Goal: Task Accomplishment & Management: Complete application form

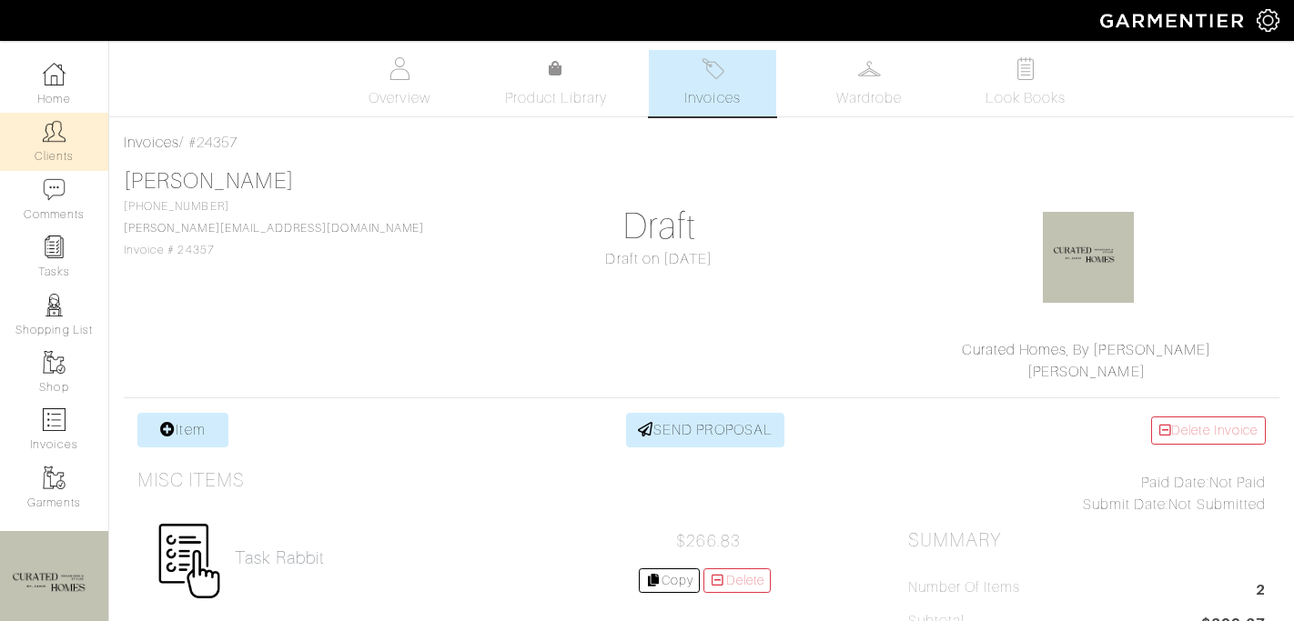
click at [43, 153] on link "Clients" at bounding box center [54, 141] width 108 height 57
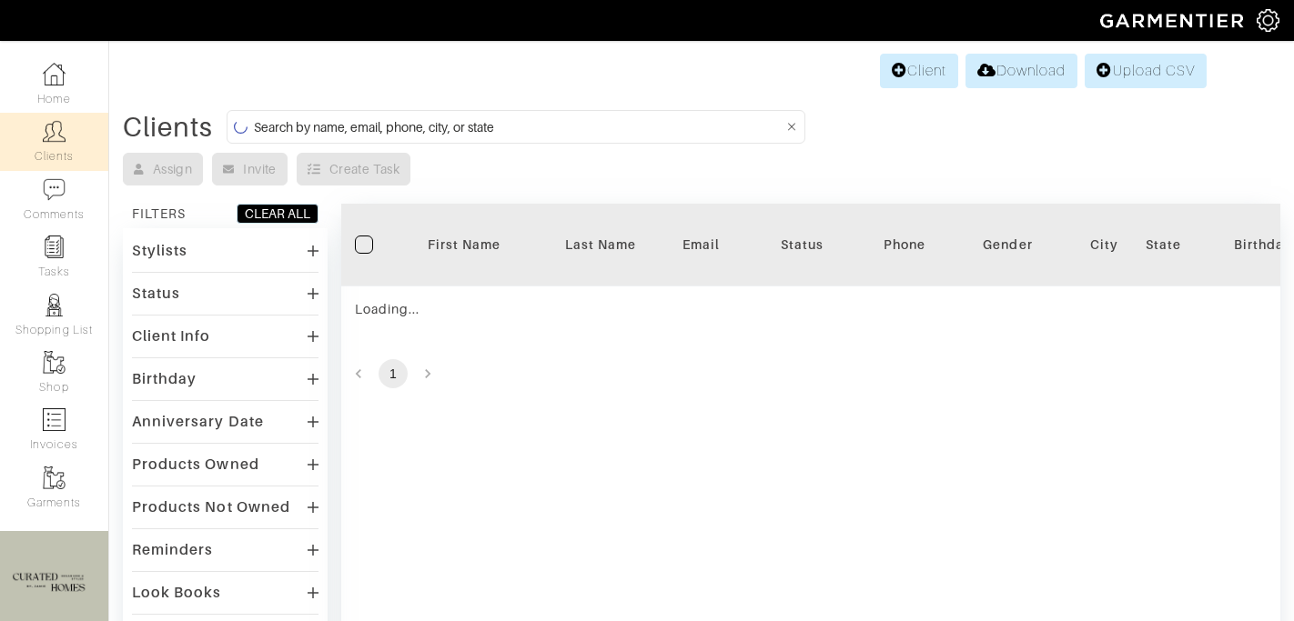
click at [370, 112] on form at bounding box center [516, 127] width 579 height 34
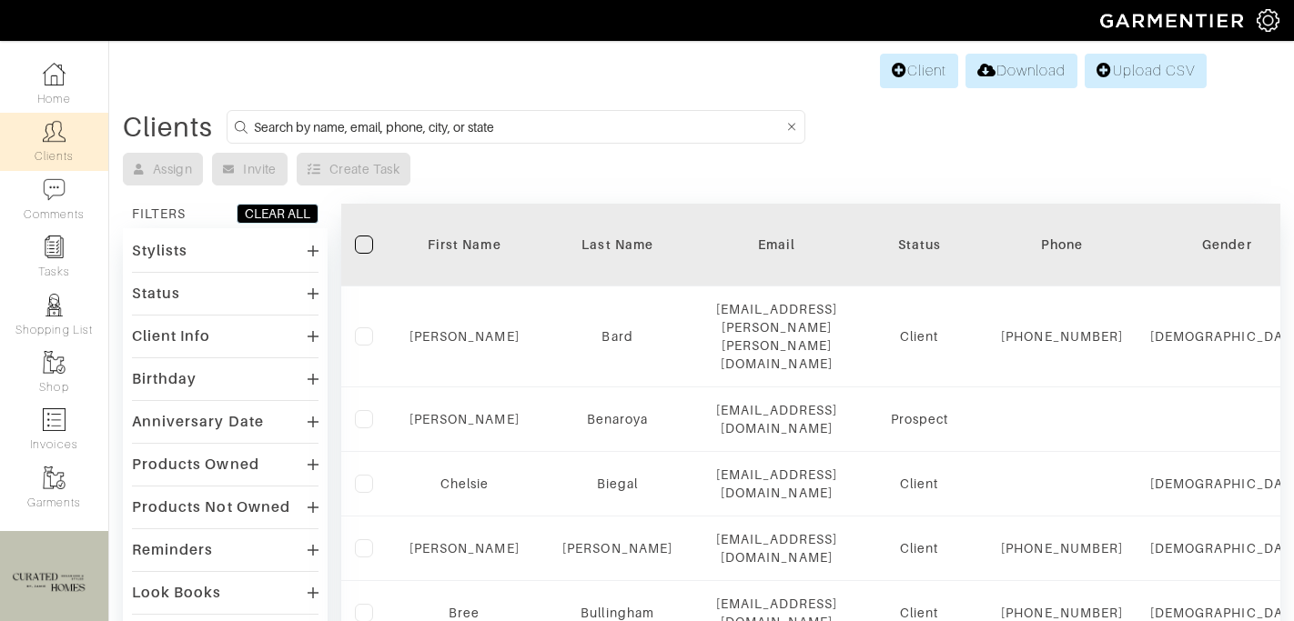
click at [370, 126] on input at bounding box center [518, 127] width 529 height 23
type input "o"
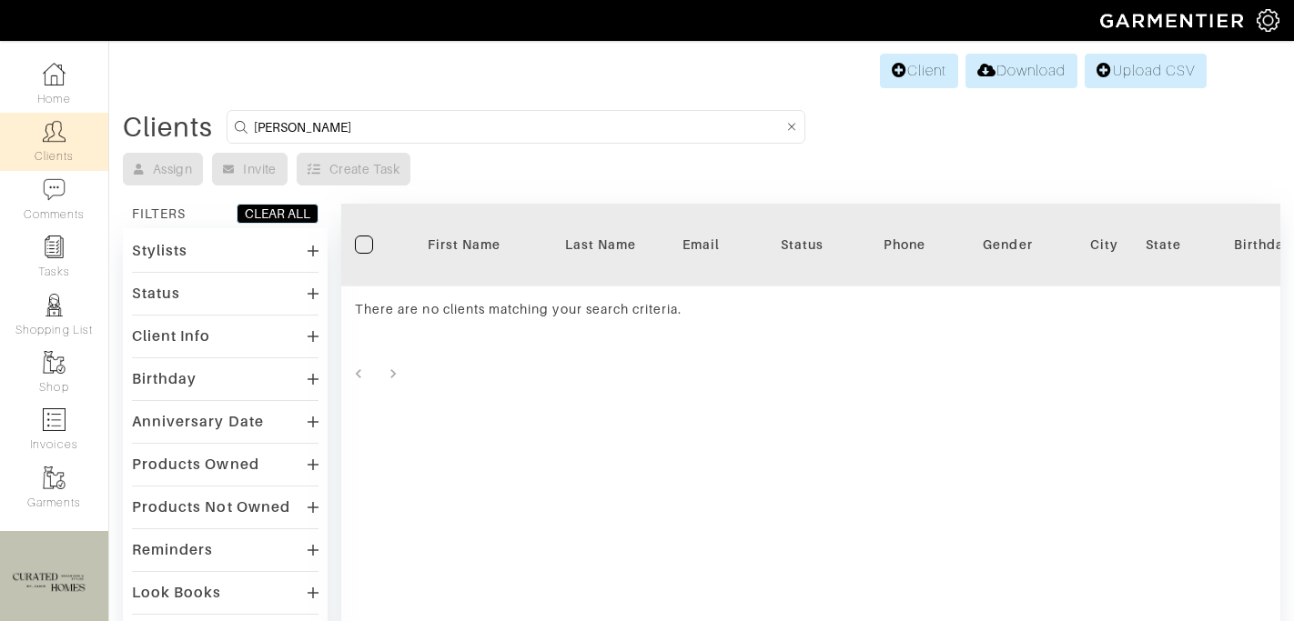
type input "johanna"
drag, startPoint x: 902, startPoint y: 72, endPoint x: 896, endPoint y: 86, distance: 15.9
click at [902, 72] on link "Client" at bounding box center [919, 71] width 78 height 35
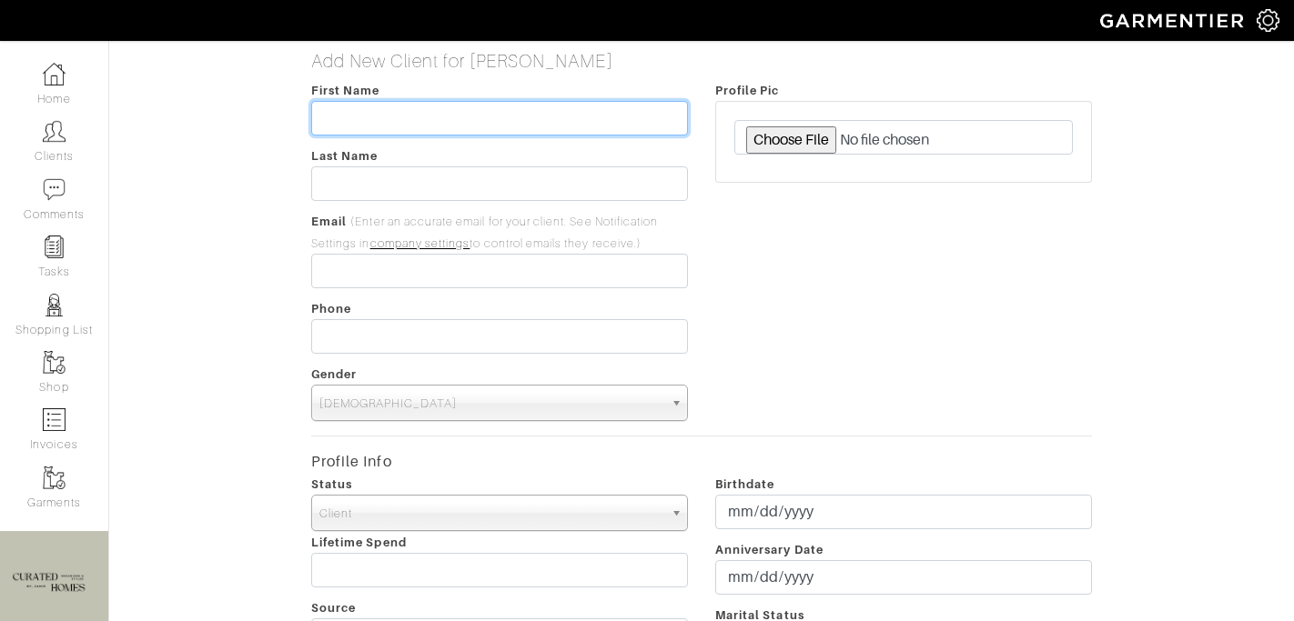
click at [530, 110] on input "text" at bounding box center [499, 118] width 377 height 35
paste input "Joanna Moss"
click at [396, 122] on input "Joanna Moss" at bounding box center [499, 118] width 377 height 35
type input "[PERSON_NAME]"
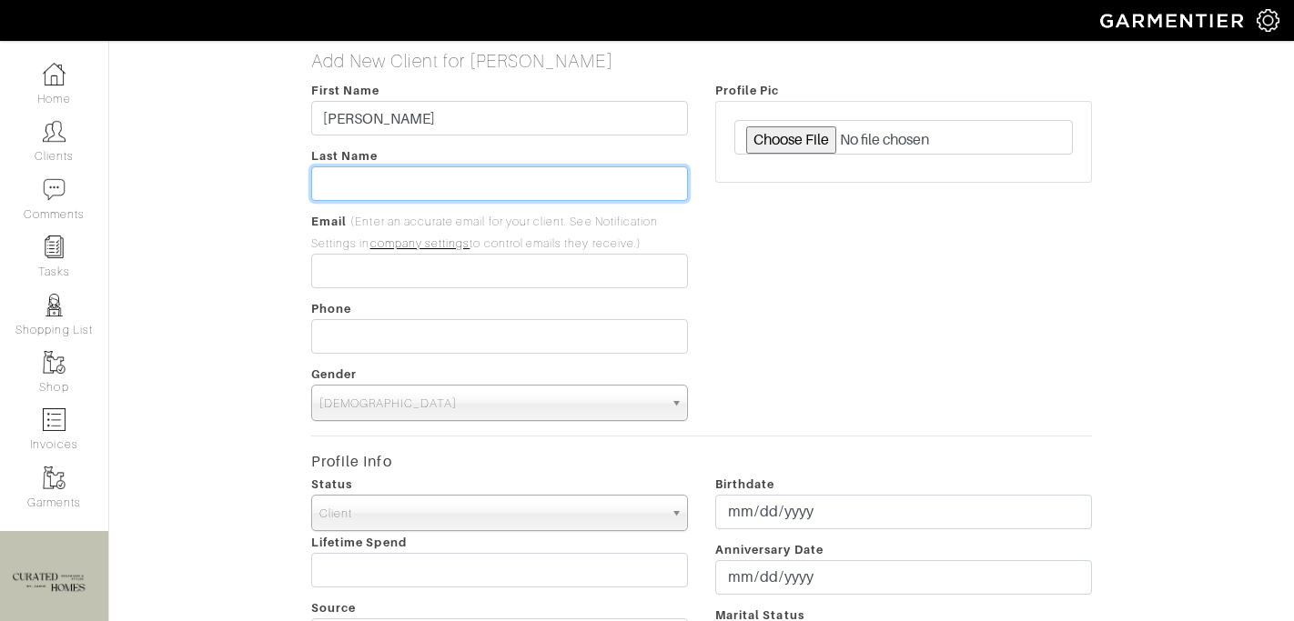
click at [377, 167] on input "text" at bounding box center [499, 183] width 377 height 35
paste input "Moss"
type input "Moss"
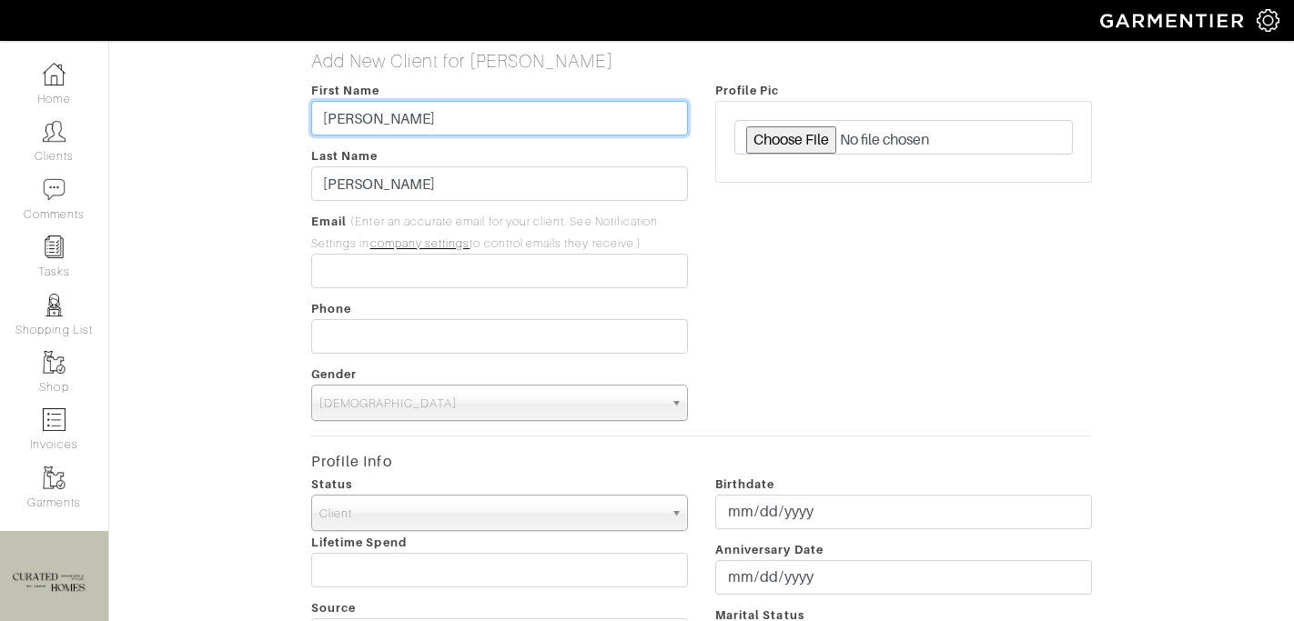
click at [389, 115] on input "[PERSON_NAME]" at bounding box center [499, 118] width 377 height 35
type input "Joanna"
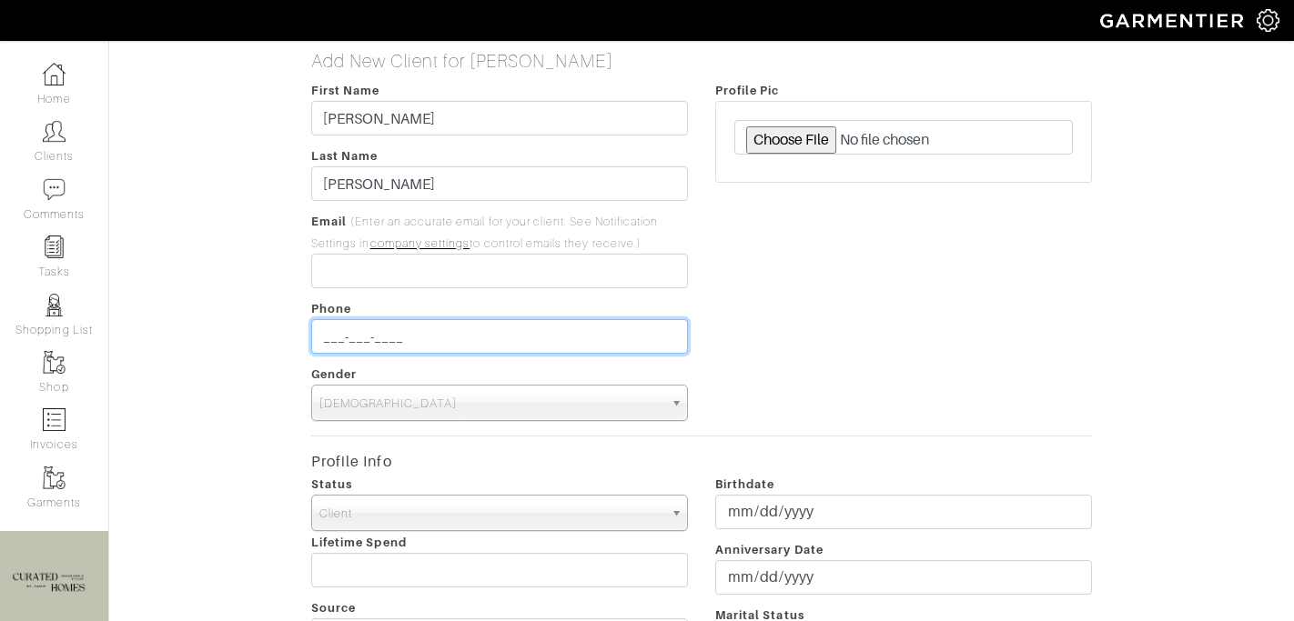
click at [343, 335] on input "___-___-____" at bounding box center [499, 336] width 377 height 35
paste input "2032477276"
type input "[PHONE_NUMBER]"
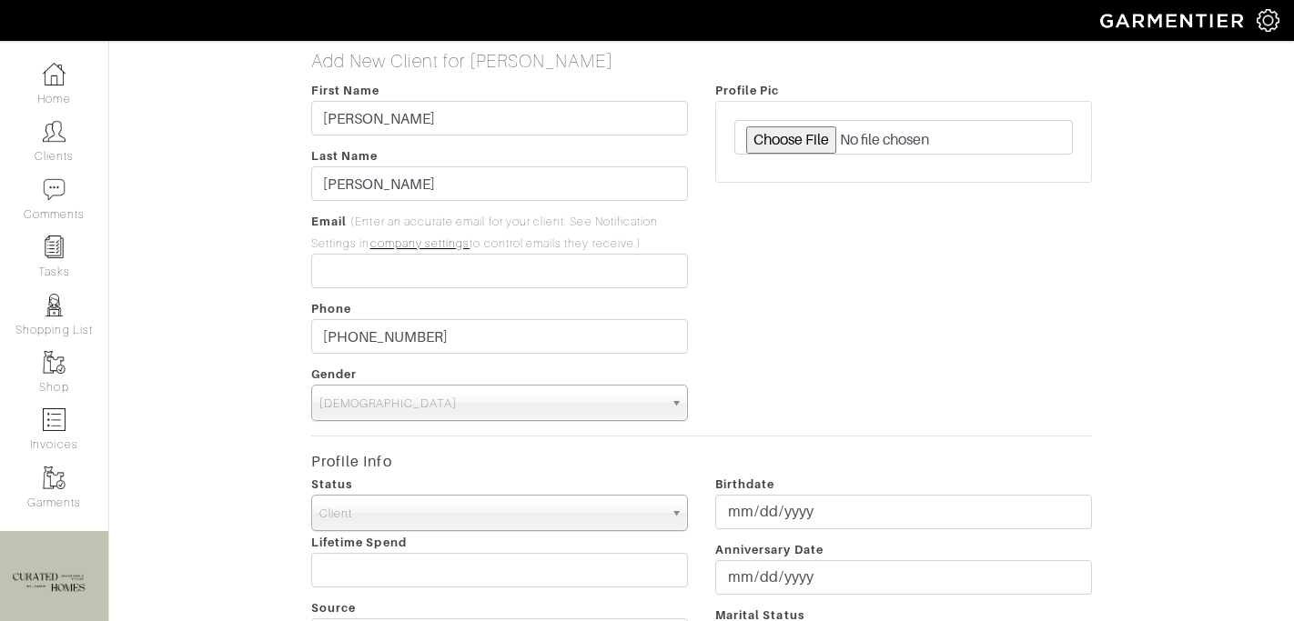
click at [349, 401] on span "[DEMOGRAPHIC_DATA]" at bounding box center [491, 404] width 344 height 36
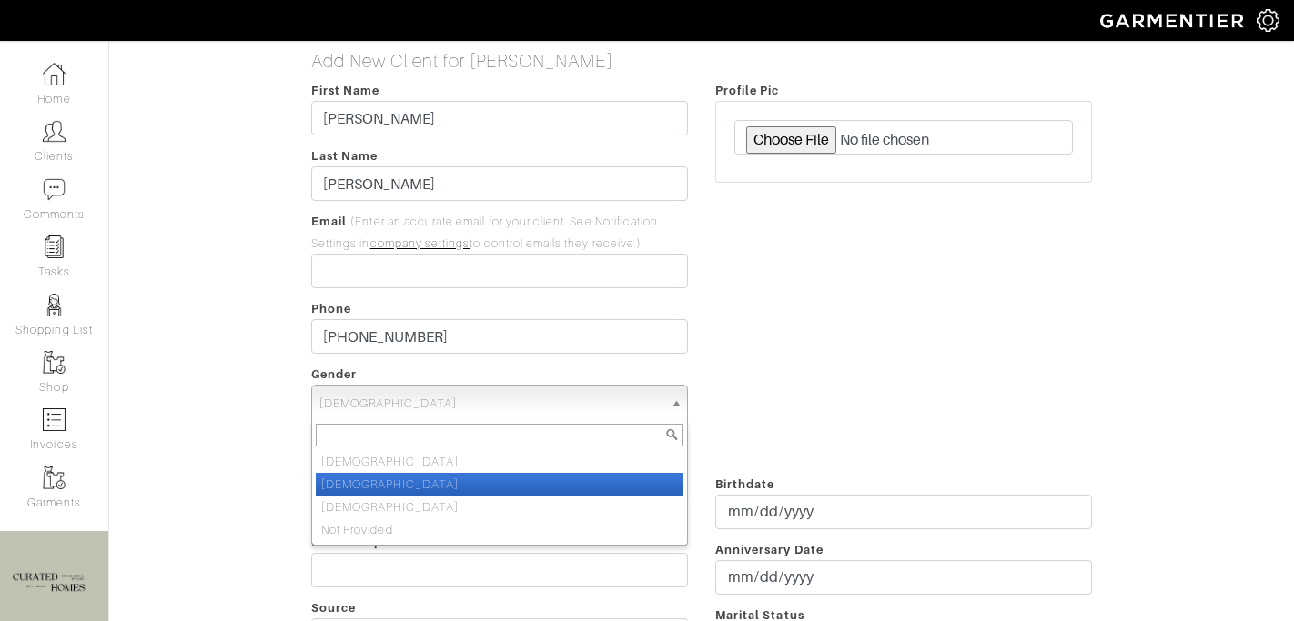
click at [358, 479] on li "[DEMOGRAPHIC_DATA]" at bounding box center [500, 484] width 368 height 23
select select "[DEMOGRAPHIC_DATA]"
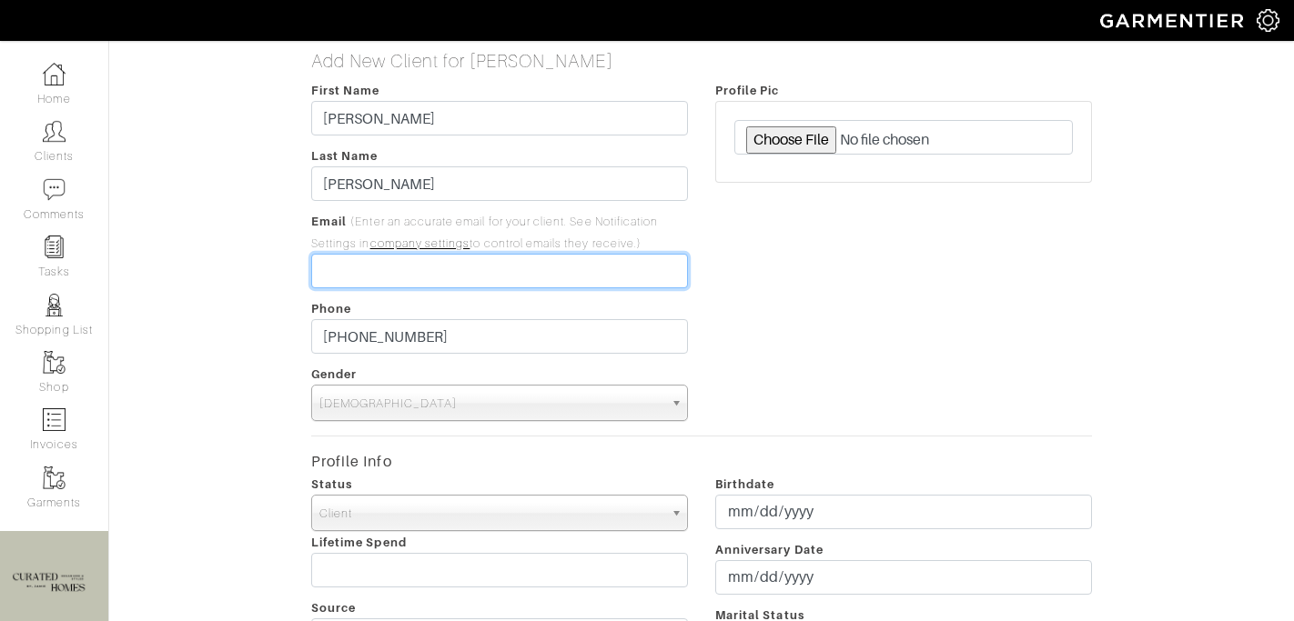
click at [474, 277] on input "email" at bounding box center [499, 271] width 377 height 35
paste input "oannalynnmoss@gmail.com>"
click at [325, 270] on input "oannalynnmoss@gmail.com>" at bounding box center [499, 271] width 377 height 35
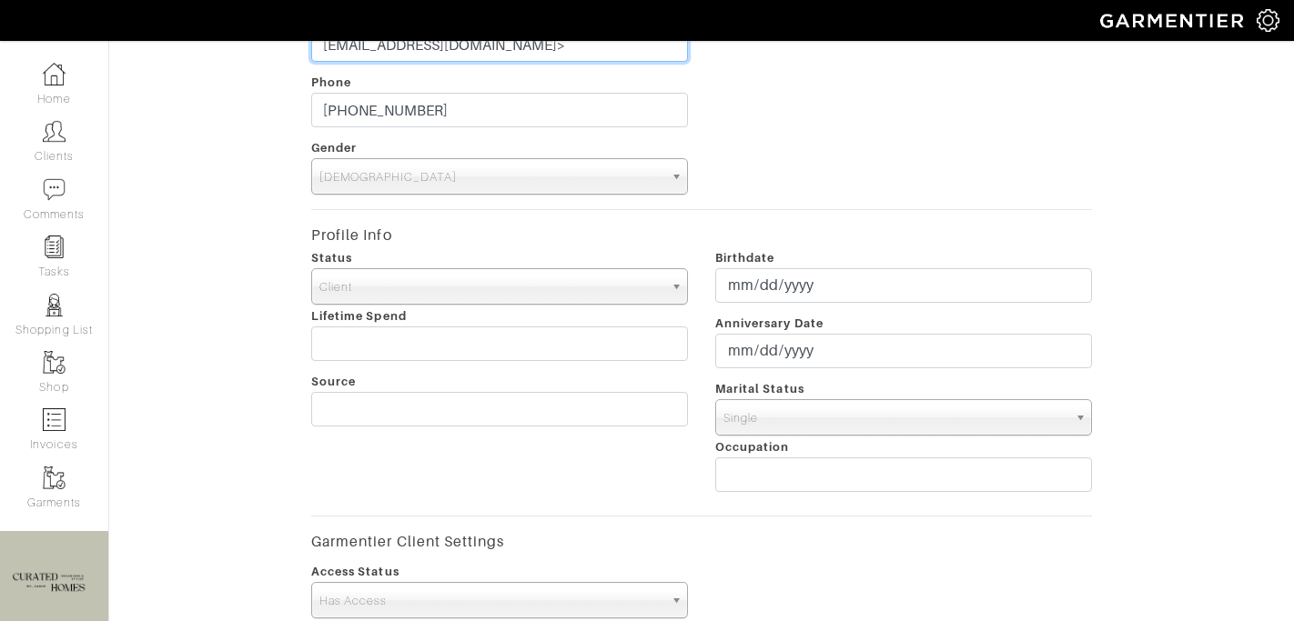
scroll to position [83, 0]
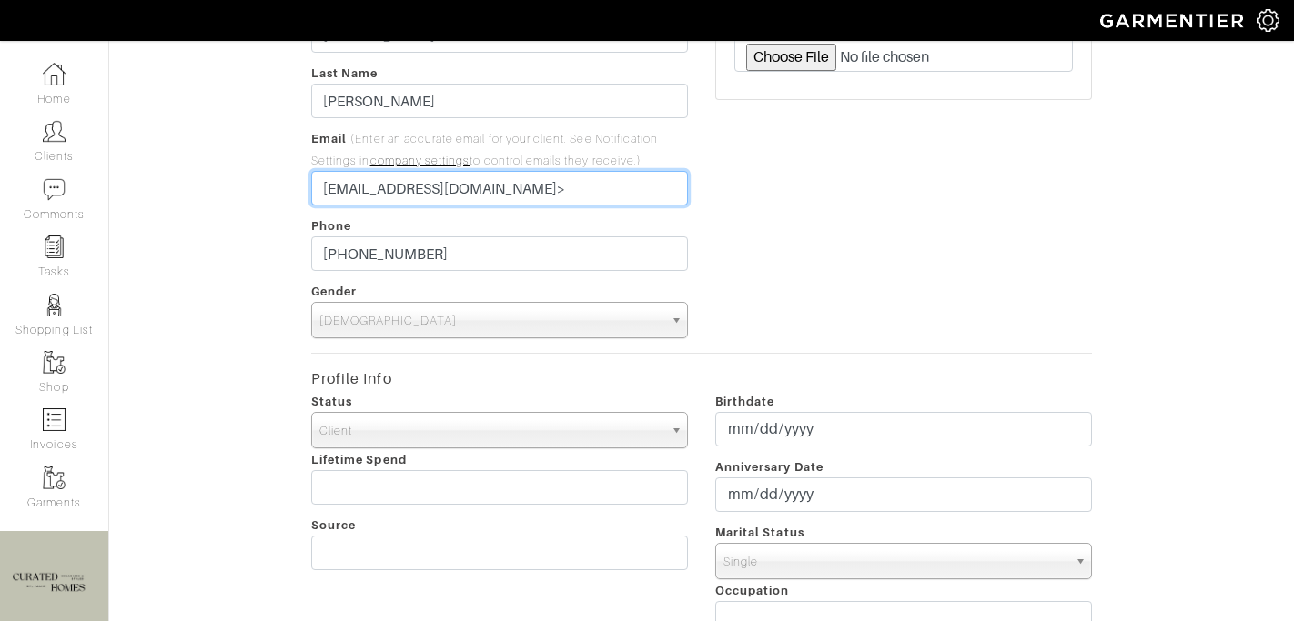
click at [551, 183] on input "joannalynnmoss@gmail.com>" at bounding box center [499, 188] width 377 height 35
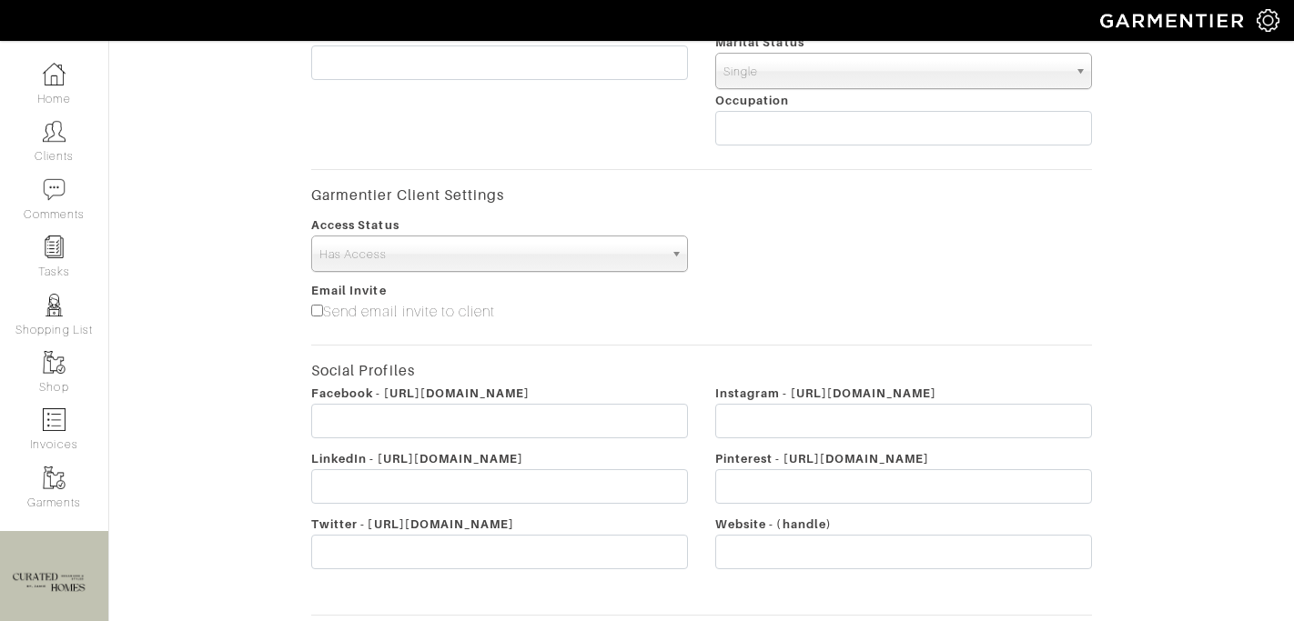
scroll to position [704, 0]
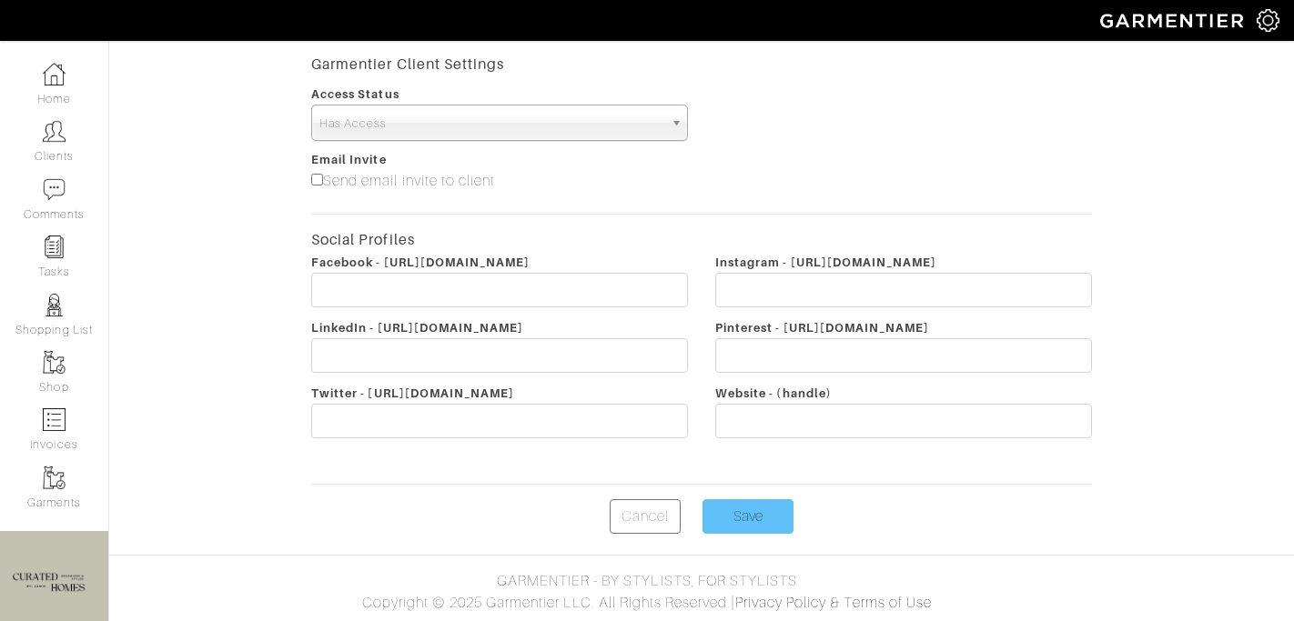
type input "[EMAIL_ADDRESS][DOMAIN_NAME]"
click at [749, 510] on input "Save" at bounding box center [747, 516] width 91 height 35
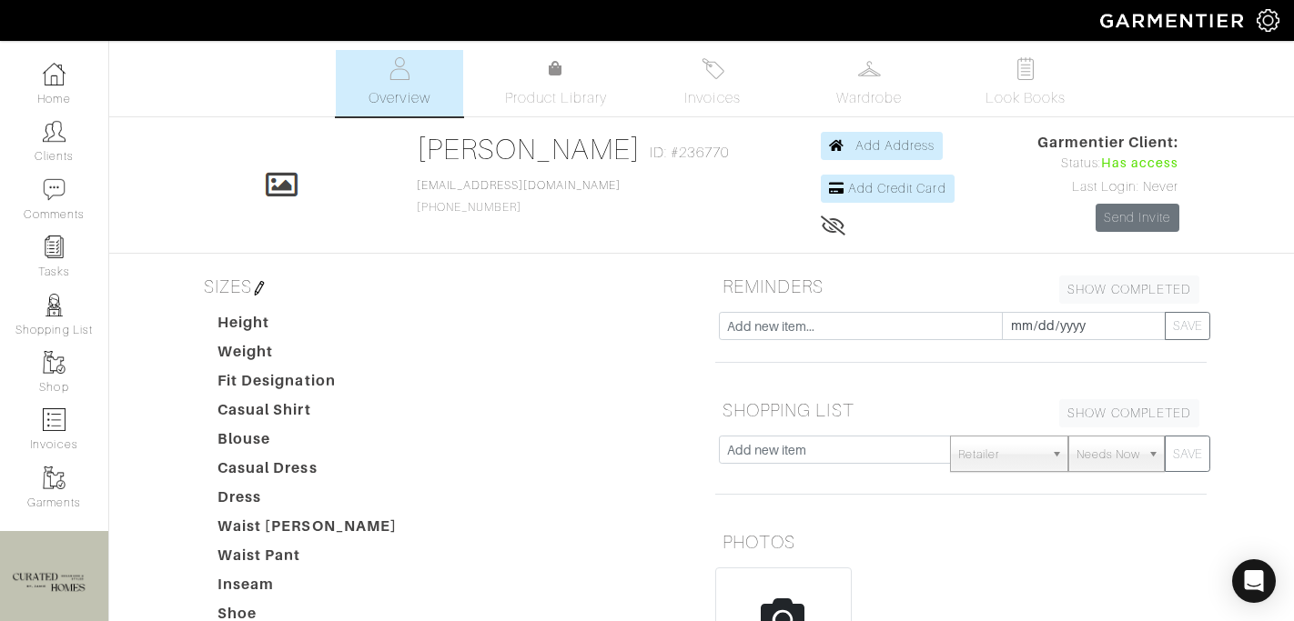
drag, startPoint x: 531, startPoint y: 210, endPoint x: 408, endPoint y: 207, distance: 123.8
click at [408, 207] on div "Click To Edit [PERSON_NAME] ID: #236770 [EMAIL_ADDRESS][DOMAIN_NAME] [PHONE_NUM…" at bounding box center [701, 185] width 1037 height 106
copy span "[PHONE_NUMBER]"
click at [678, 103] on link "Invoices" at bounding box center [712, 83] width 127 height 66
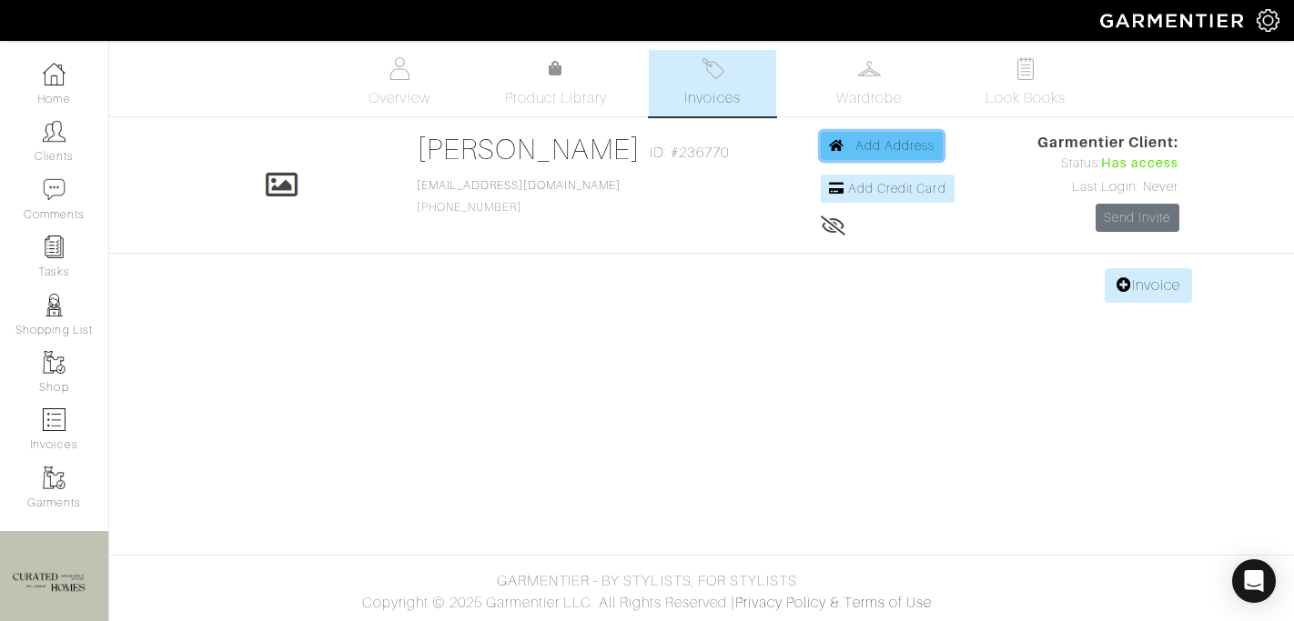
click at [829, 142] on link "Add Address" at bounding box center [882, 146] width 123 height 28
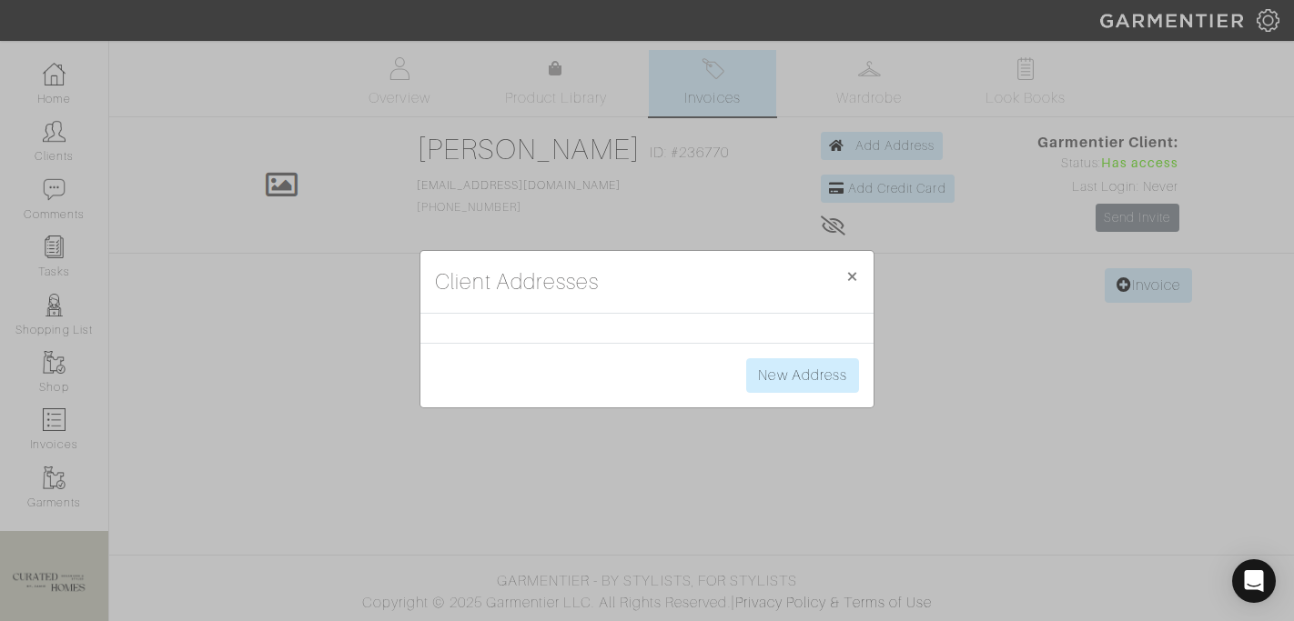
click at [676, 187] on div "Client Addresses × Close New Address" at bounding box center [647, 310] width 1294 height 621
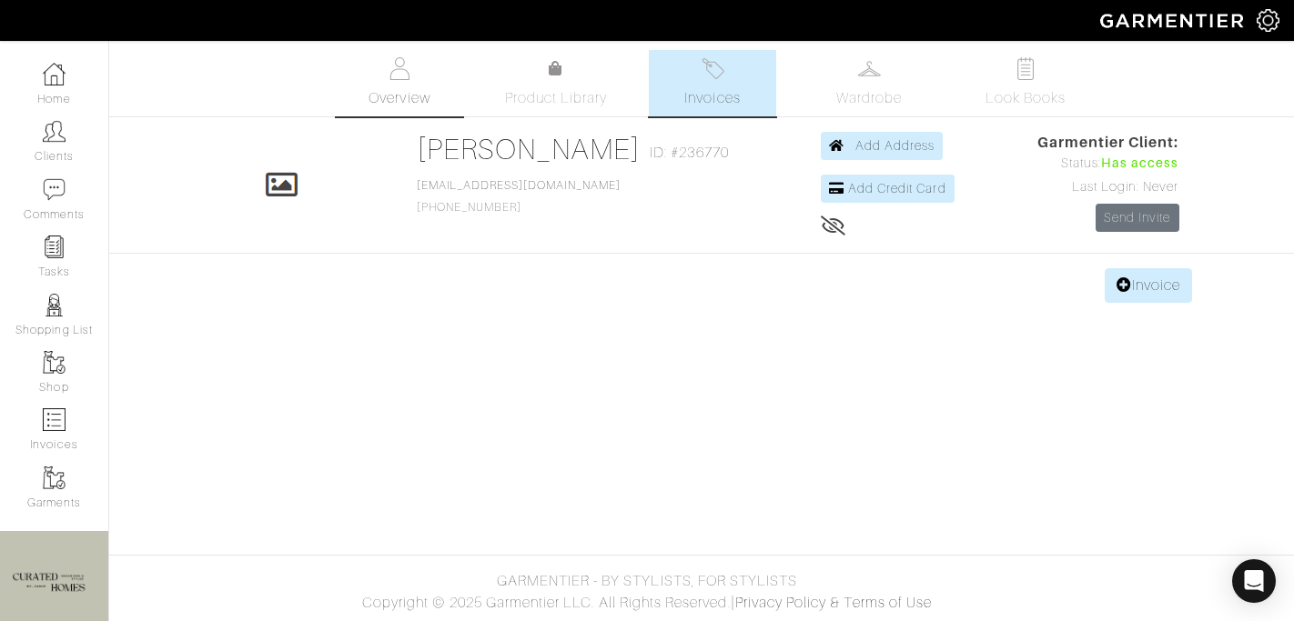
click at [385, 86] on link "Overview" at bounding box center [399, 83] width 127 height 66
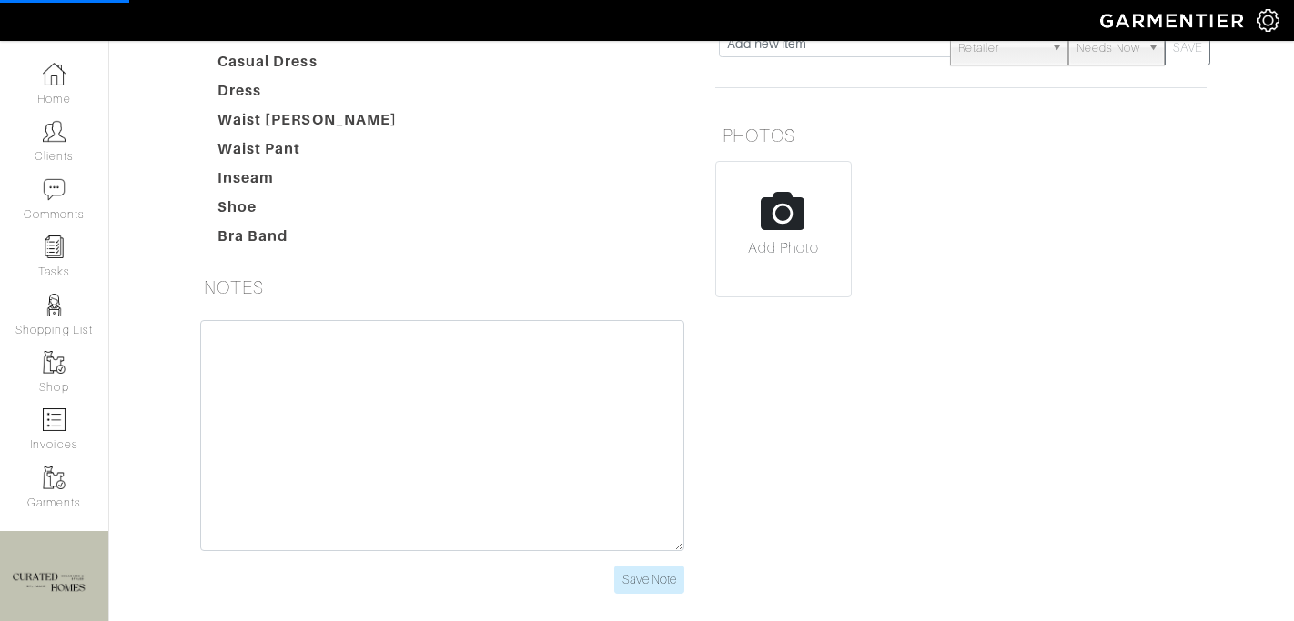
scroll to position [459, 0]
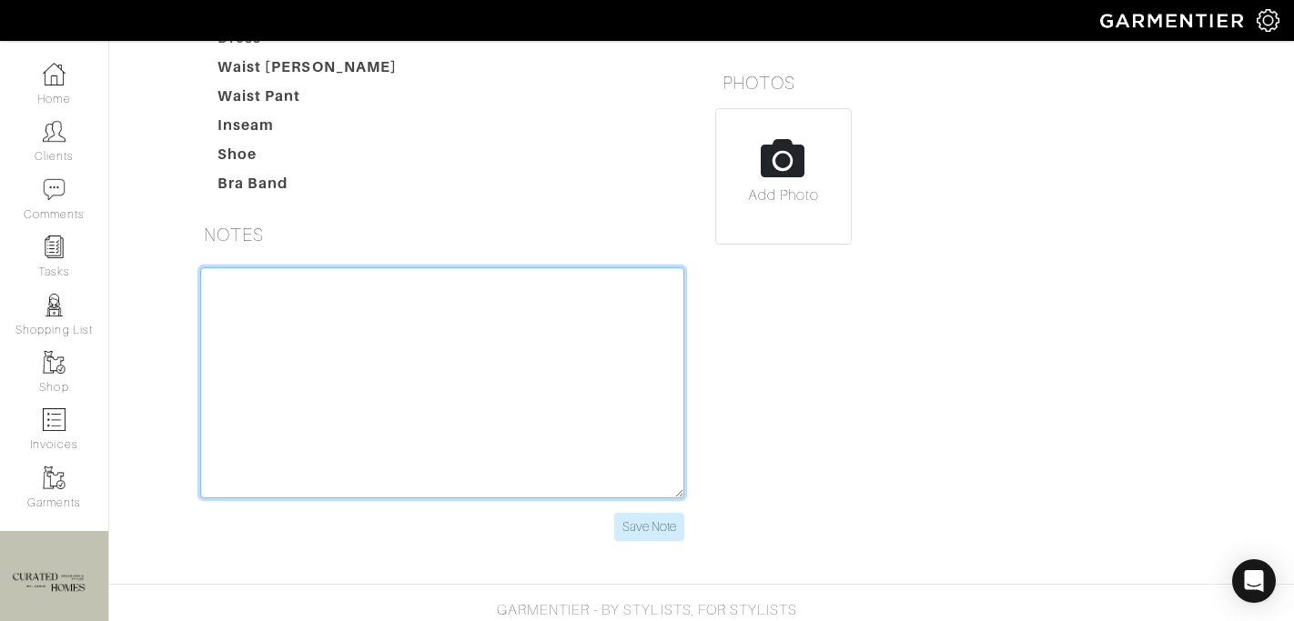
click at [377, 400] on textarea at bounding box center [442, 382] width 484 height 231
paste textarea "[STREET_ADDRESS]"
type textarea "[STREET_ADDRESS]"
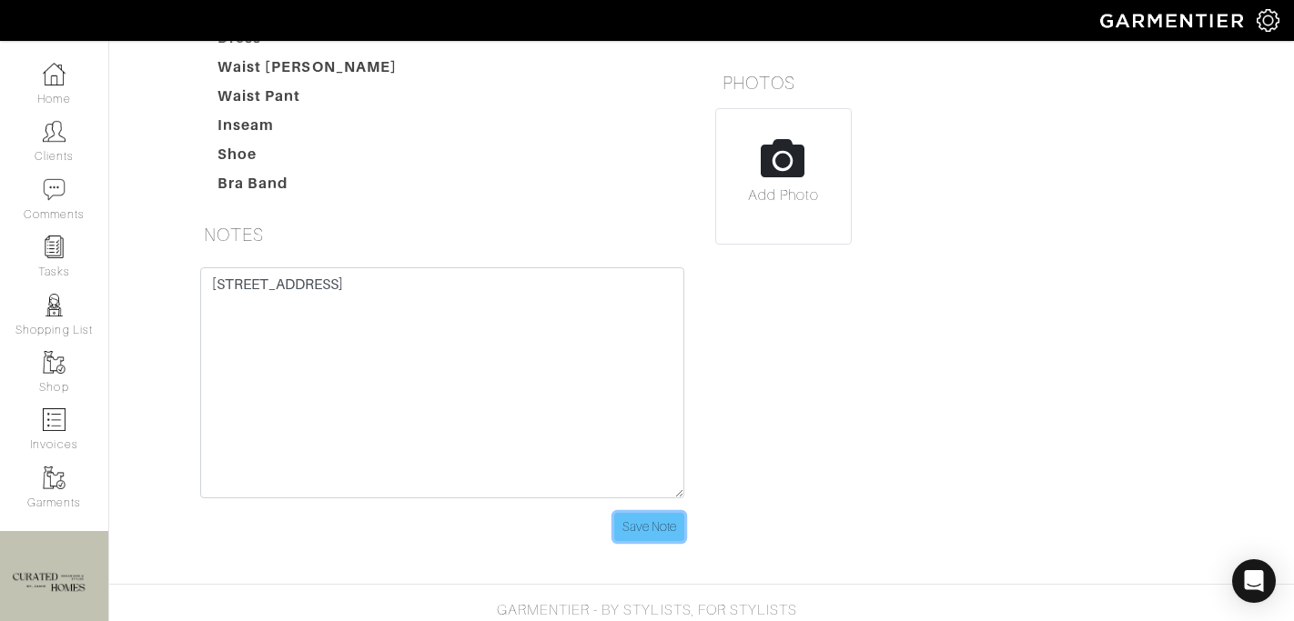
click at [628, 525] on input "Save Note" at bounding box center [649, 527] width 70 height 28
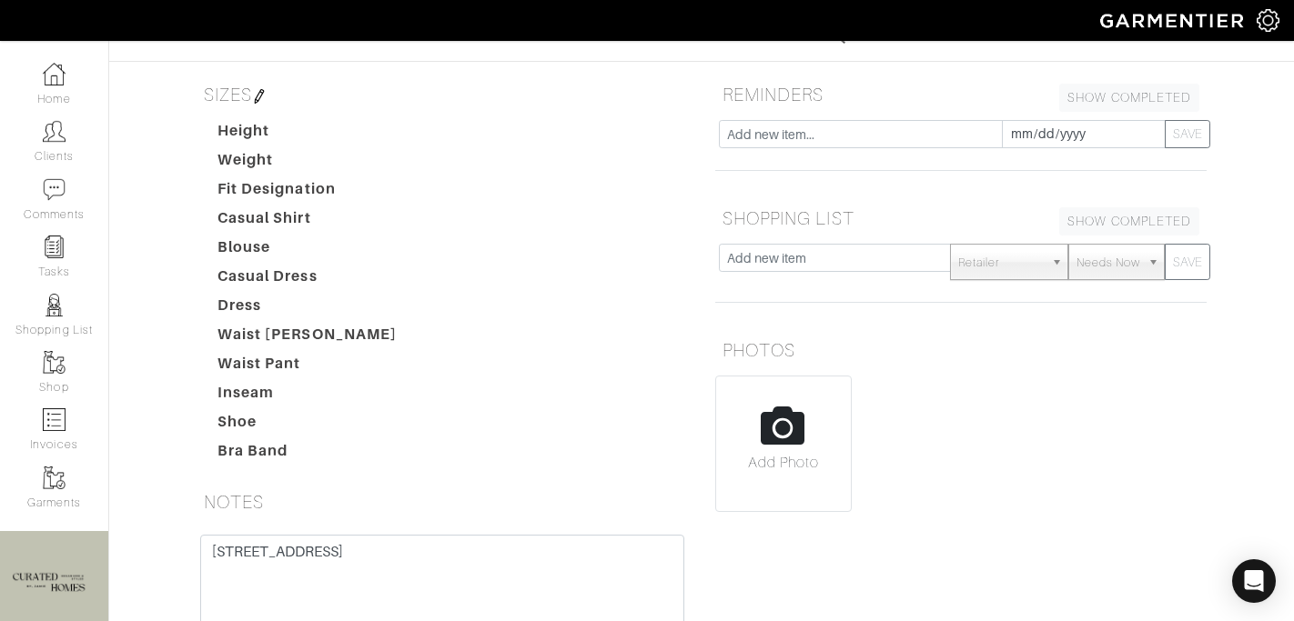
scroll to position [0, 0]
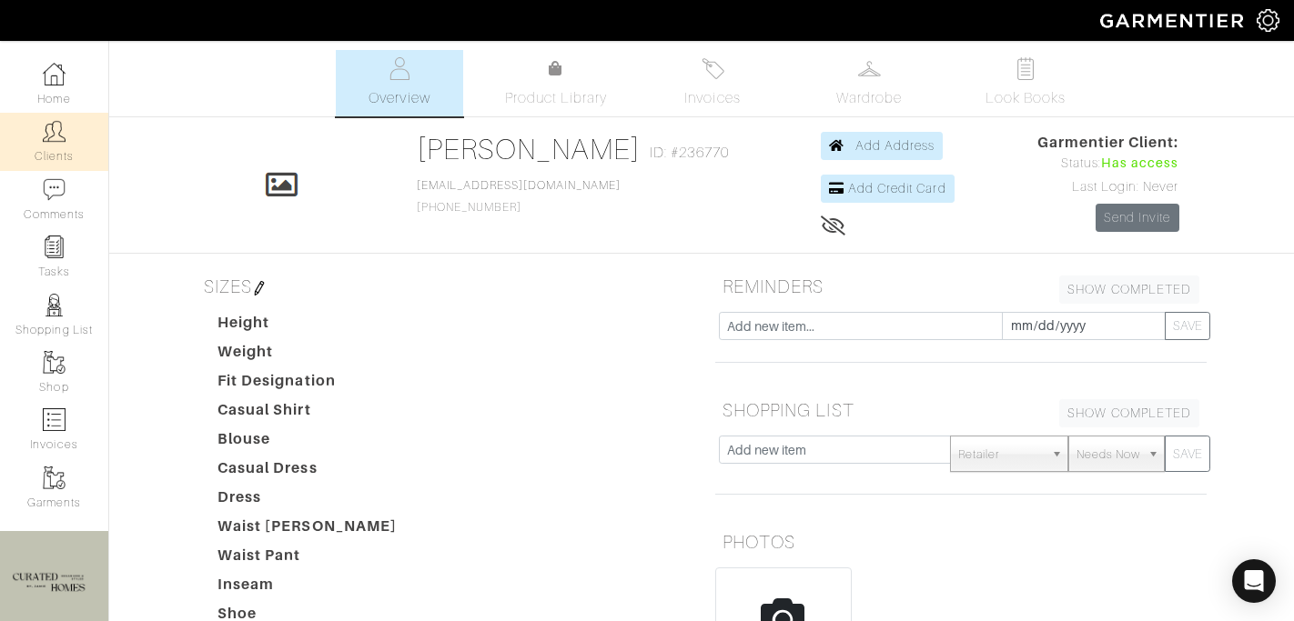
click at [48, 146] on link "Clients" at bounding box center [54, 141] width 108 height 57
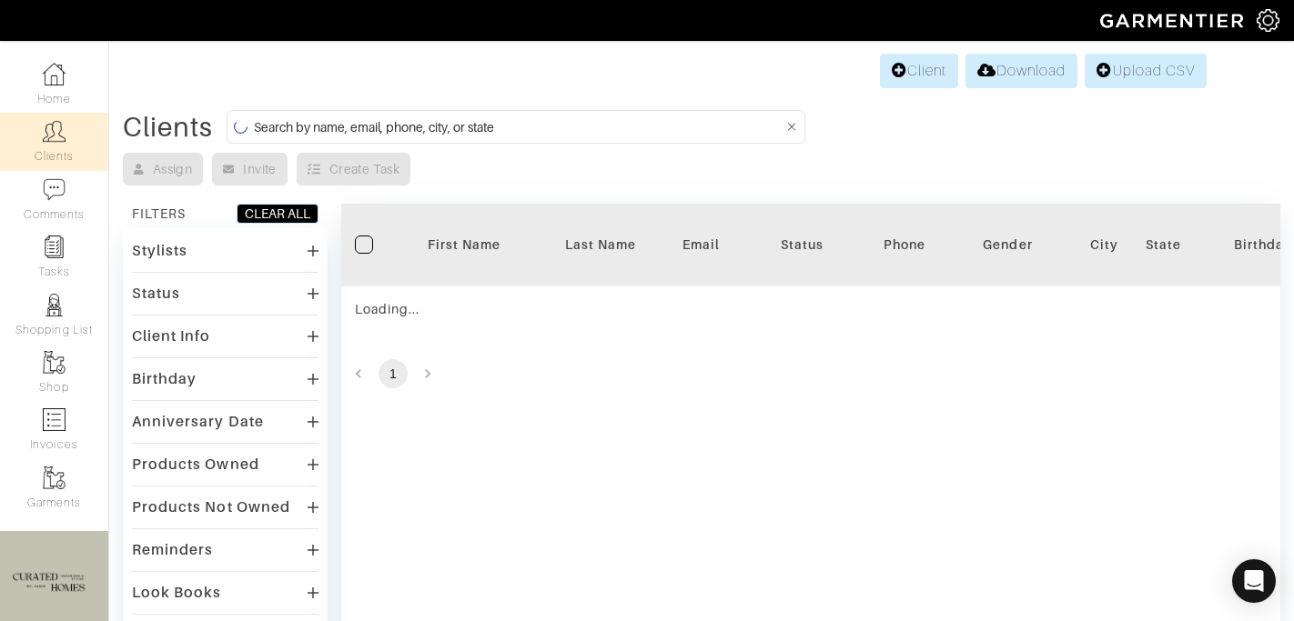
click at [428, 126] on input at bounding box center [518, 127] width 529 height 23
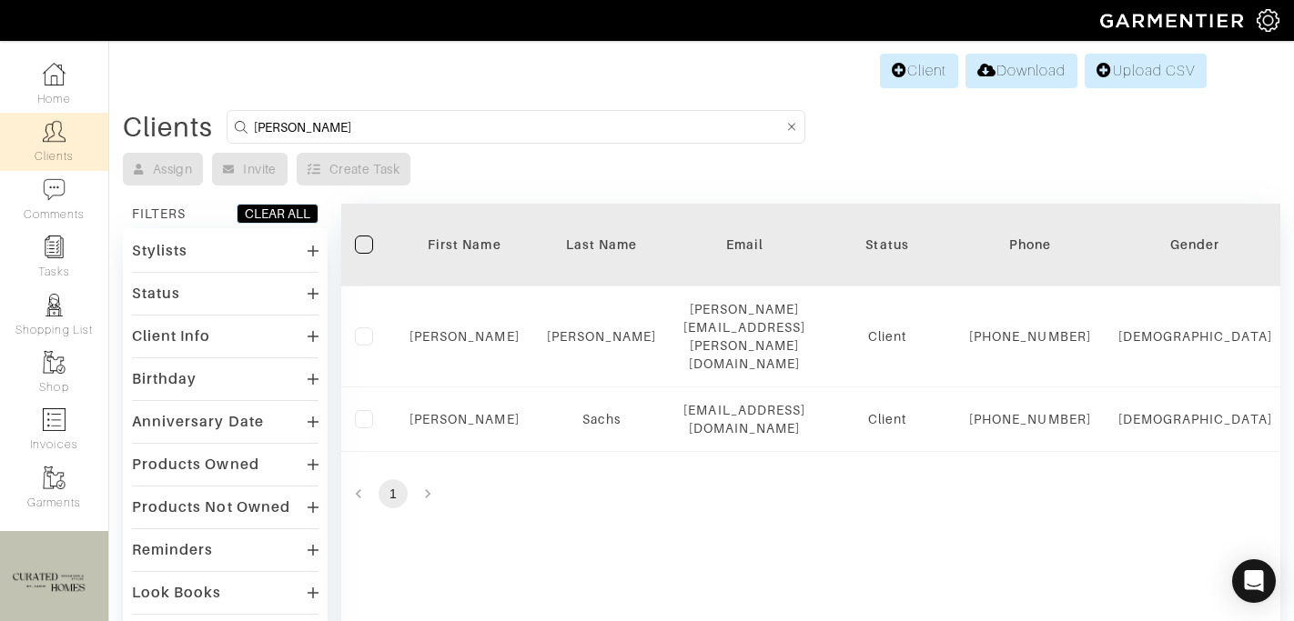
type input "[PERSON_NAME]"
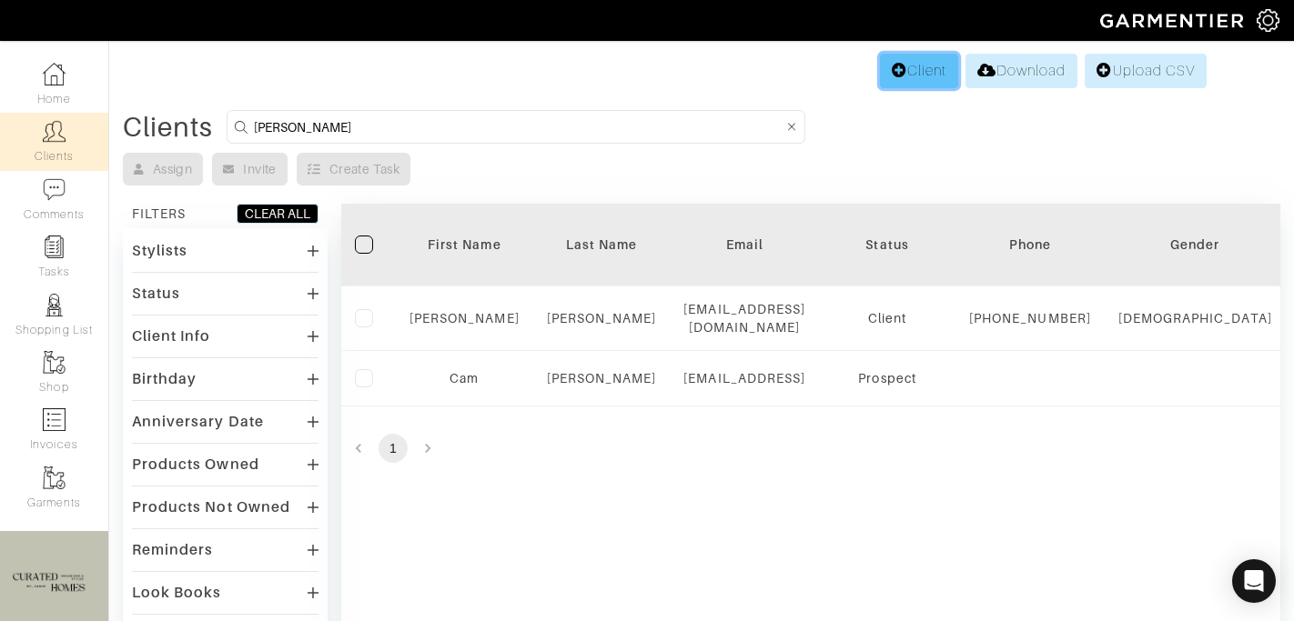
click at [906, 79] on link "Client" at bounding box center [919, 71] width 78 height 35
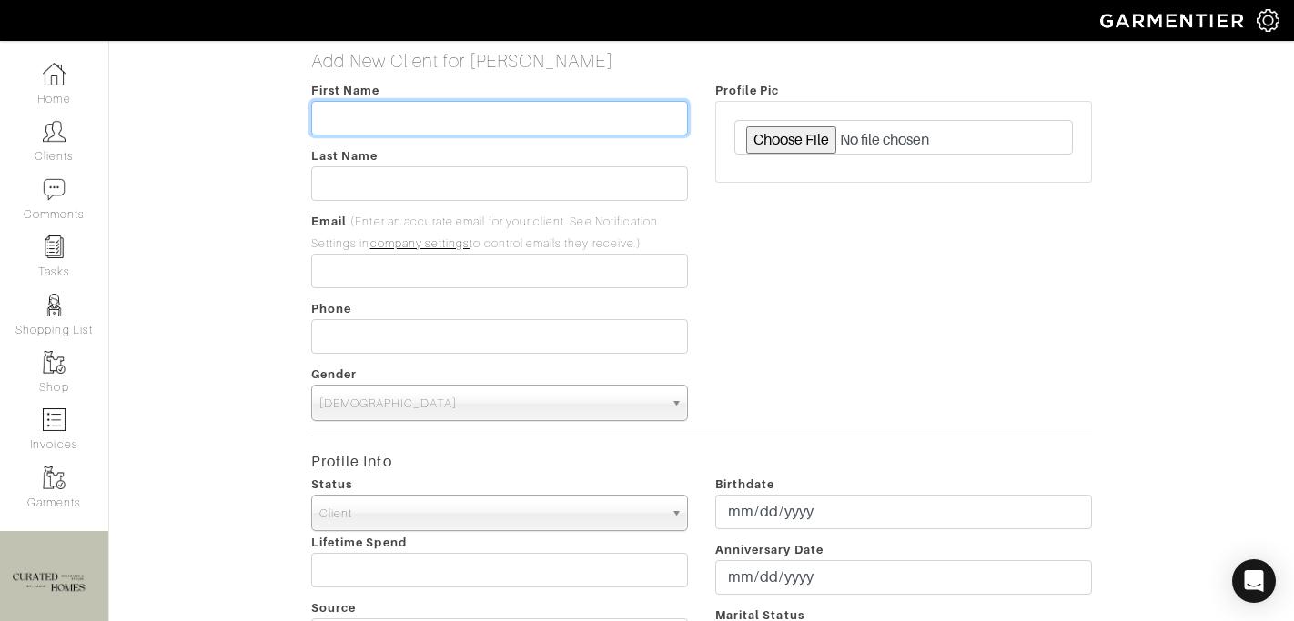
click at [360, 127] on input "text" at bounding box center [499, 118] width 377 height 35
type input "[PERSON_NAME]"
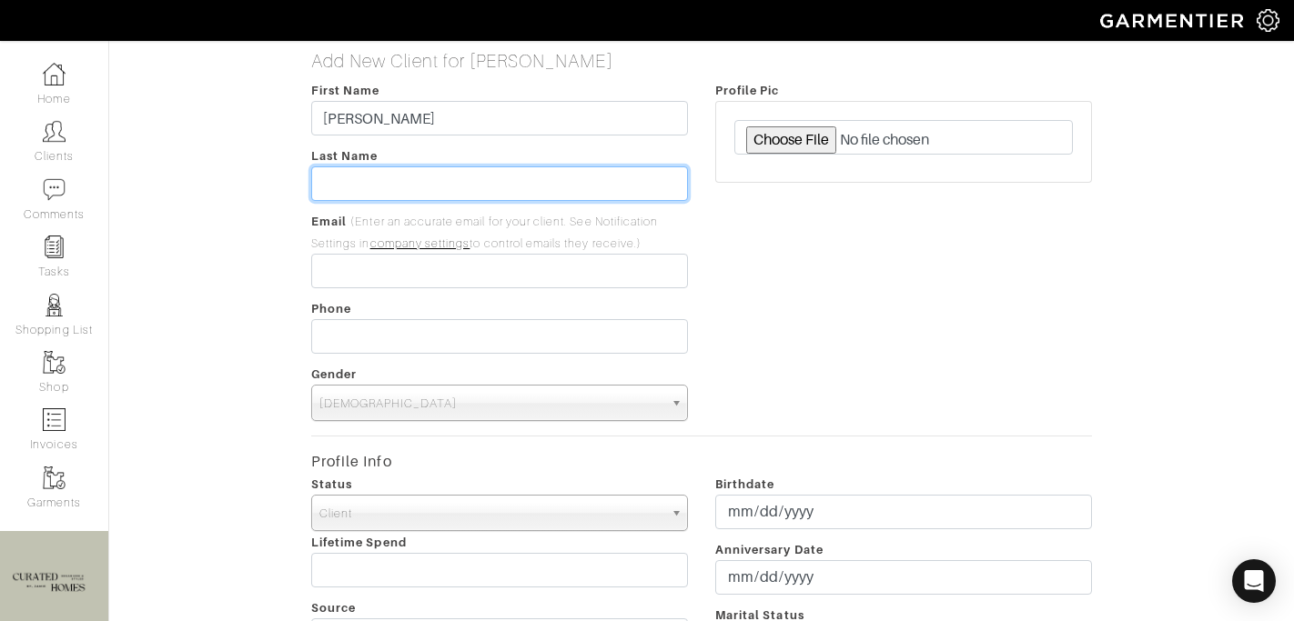
click at [337, 177] on input "text" at bounding box center [499, 183] width 377 height 35
type input "Yardeni"
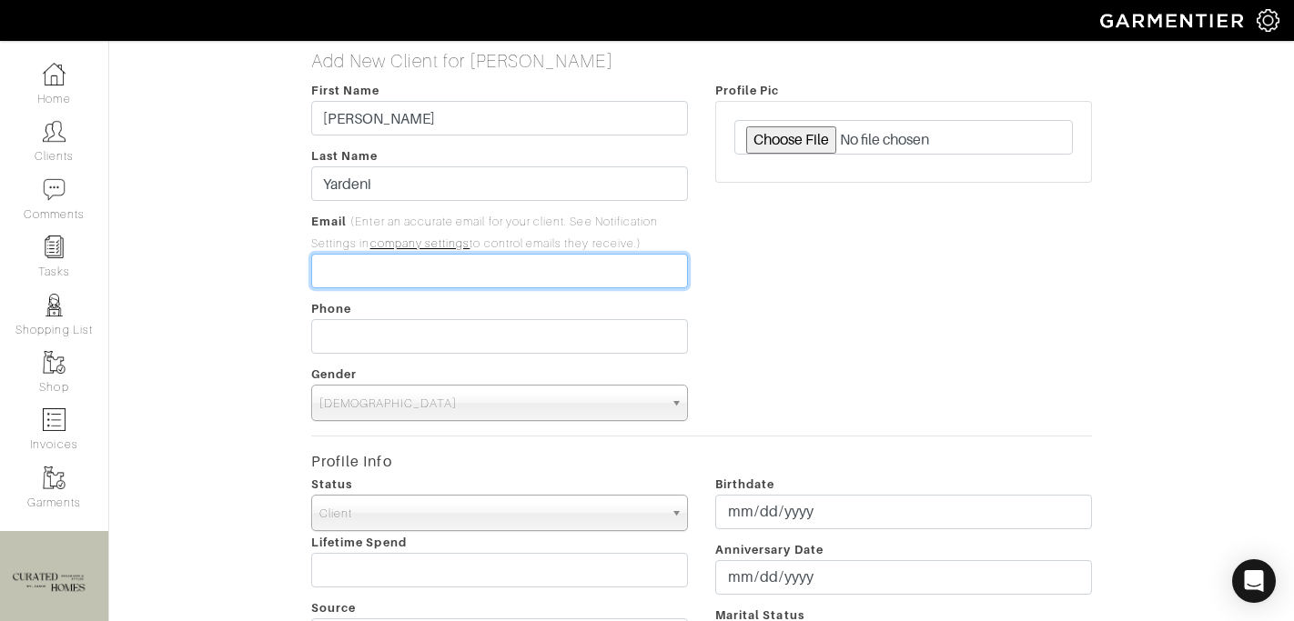
click at [331, 286] on input "email" at bounding box center [499, 271] width 377 height 35
paste input "[PERSON_NAME][EMAIL_ADDRESS][PERSON_NAME][DOMAIN_NAME]"
type input "[PERSON_NAME][EMAIL_ADDRESS][PERSON_NAME][DOMAIN_NAME]"
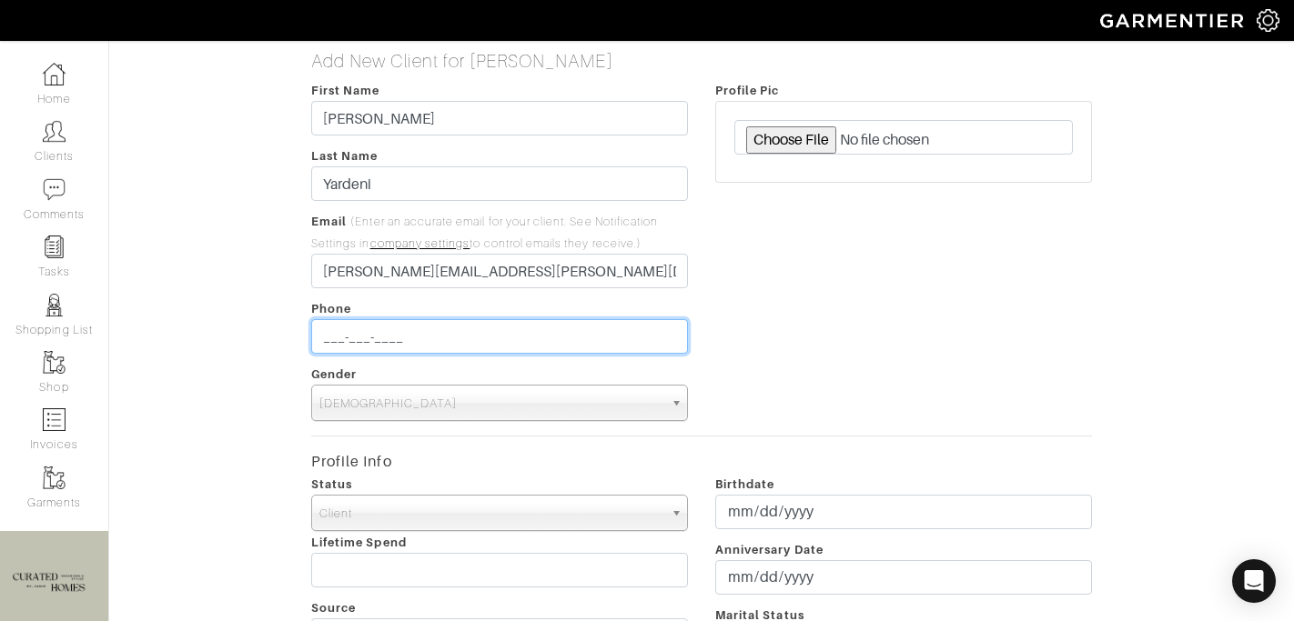
click at [426, 330] on input "___-___-____" at bounding box center [499, 336] width 377 height 35
type input "[PHONE_NUMBER]"
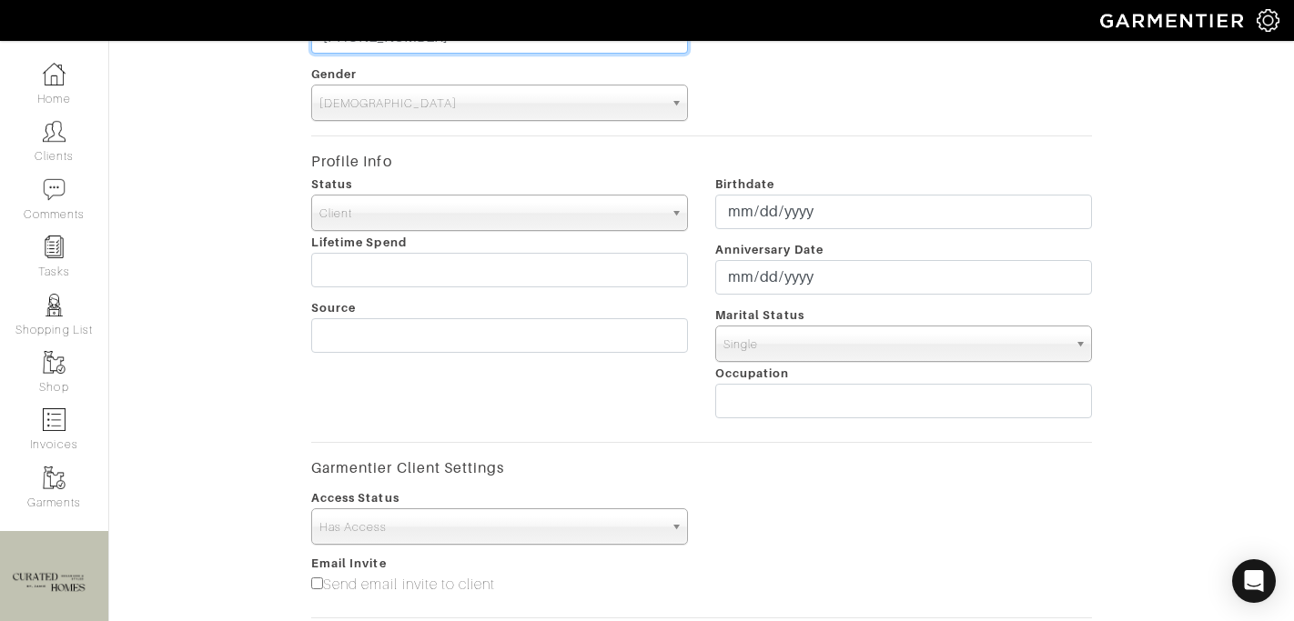
scroll to position [277, 0]
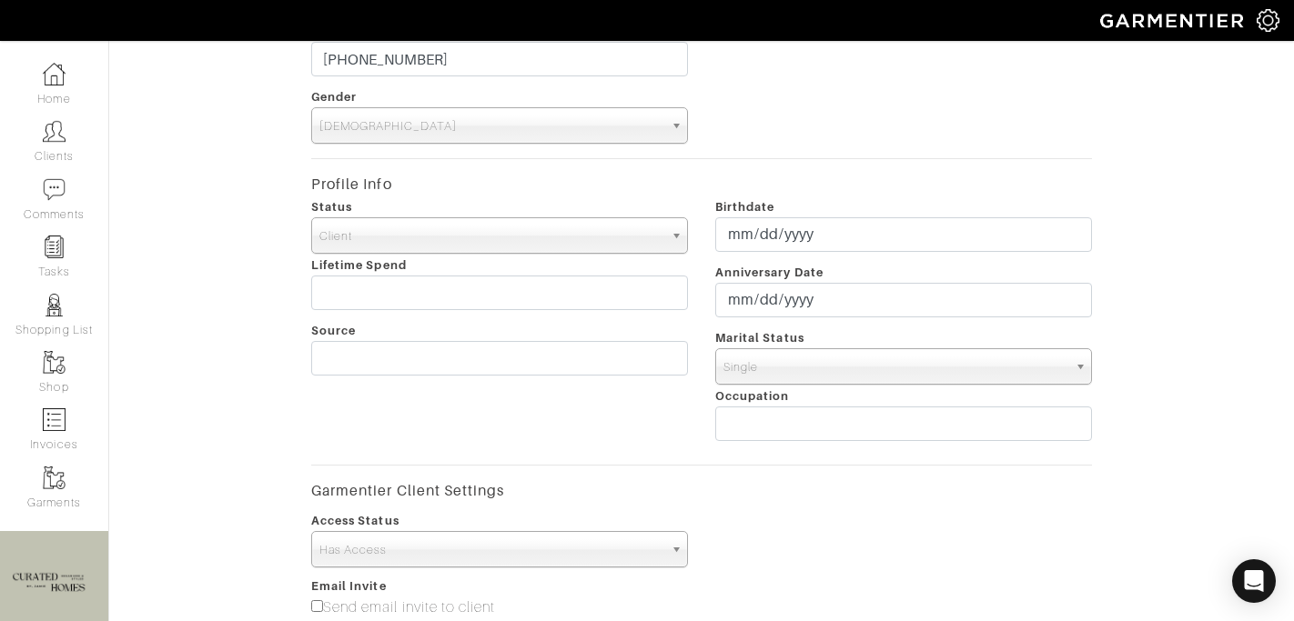
click at [445, 142] on div "[DEMOGRAPHIC_DATA]" at bounding box center [499, 125] width 377 height 36
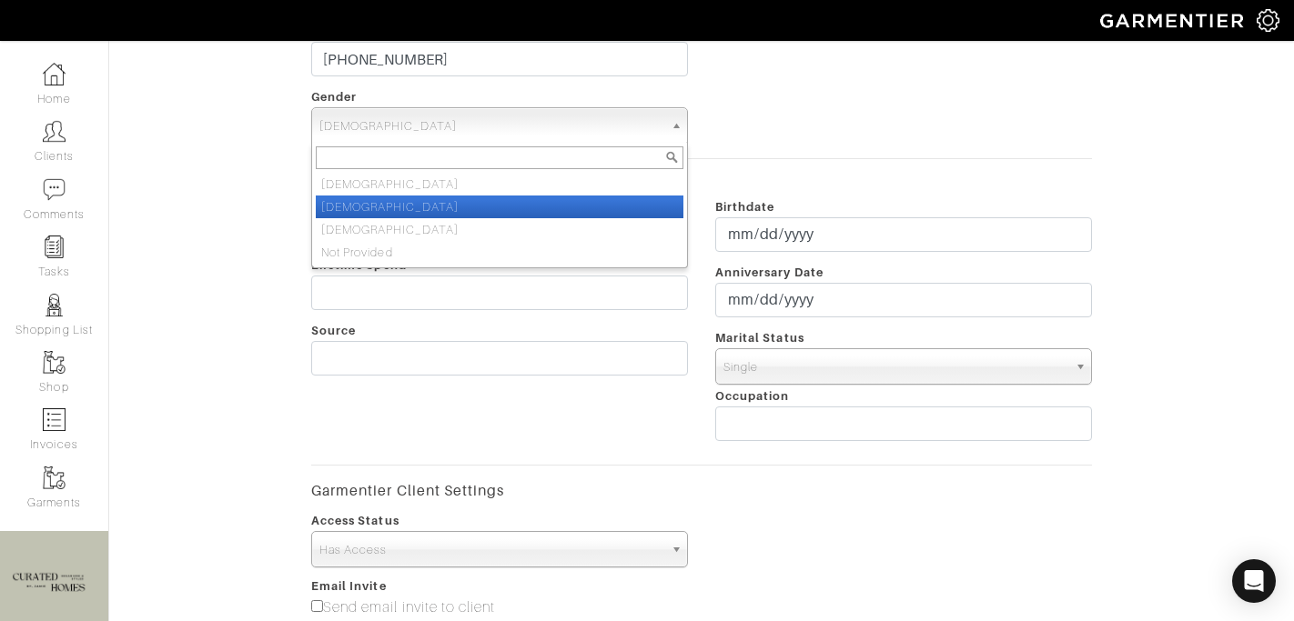
click at [415, 208] on li "[DEMOGRAPHIC_DATA]" at bounding box center [500, 207] width 368 height 23
select select "[DEMOGRAPHIC_DATA]"
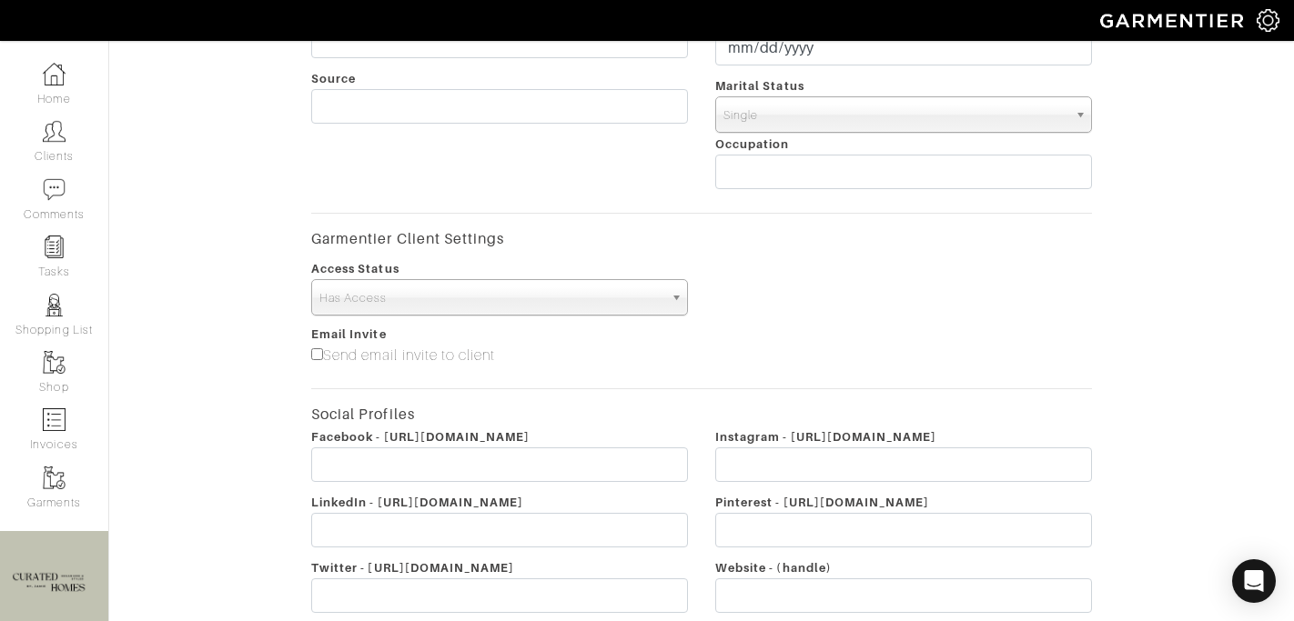
scroll to position [704, 0]
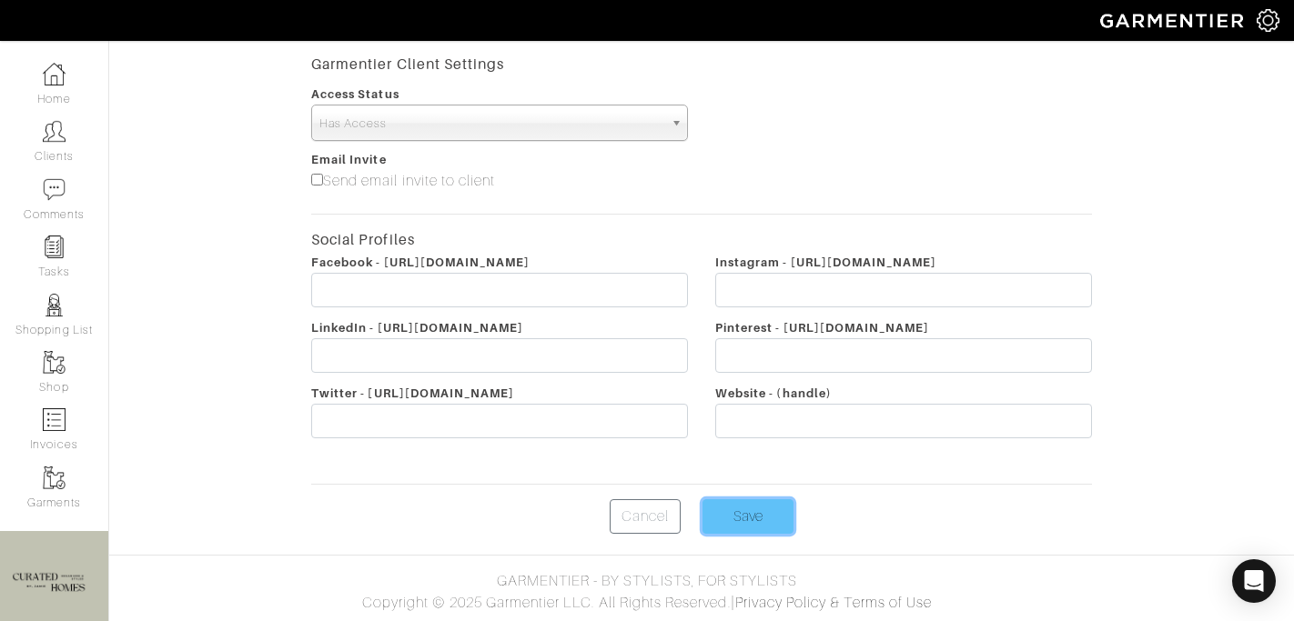
click at [767, 529] on input "Save" at bounding box center [747, 516] width 91 height 35
